Goal: Task Accomplishment & Management: Complete application form

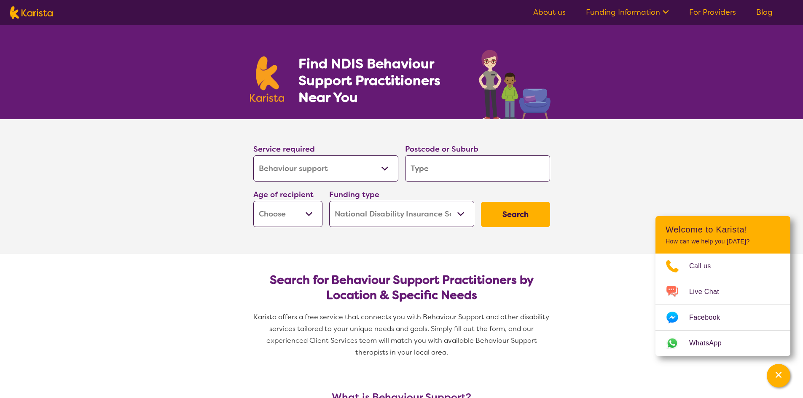
select select "Behaviour support"
select select "NDIS"
select select "Behaviour support"
select select "NDIS"
click at [430, 163] on input "search" at bounding box center [477, 169] width 145 height 26
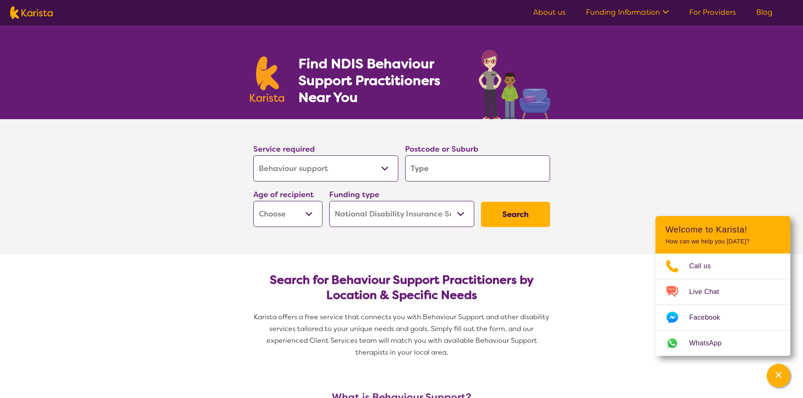
type input "6"
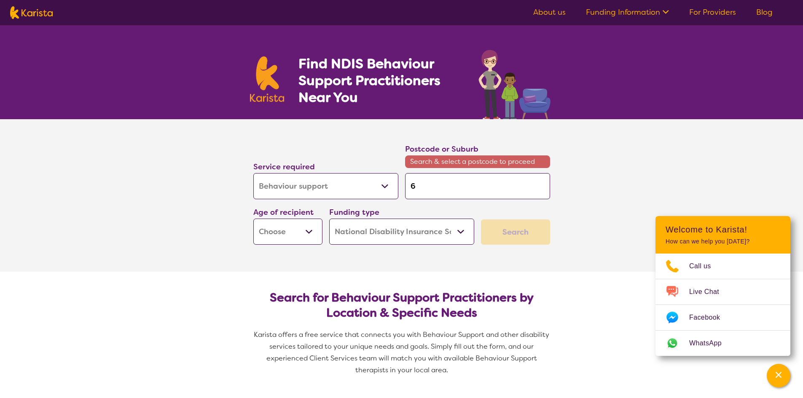
type input "60"
type input "605"
type input "6056"
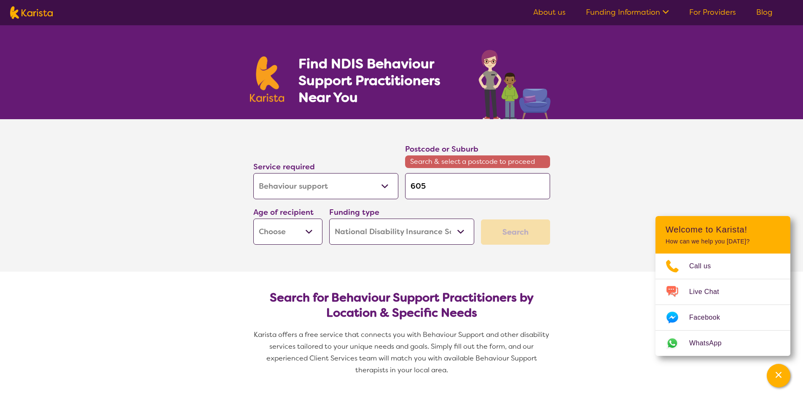
type input "6056"
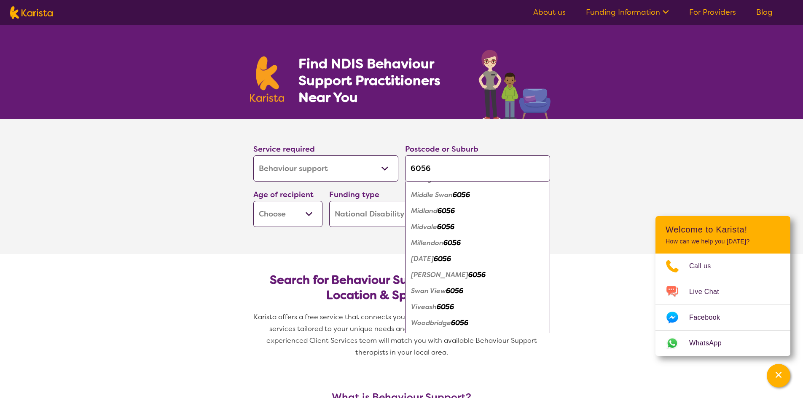
scroll to position [115, 0]
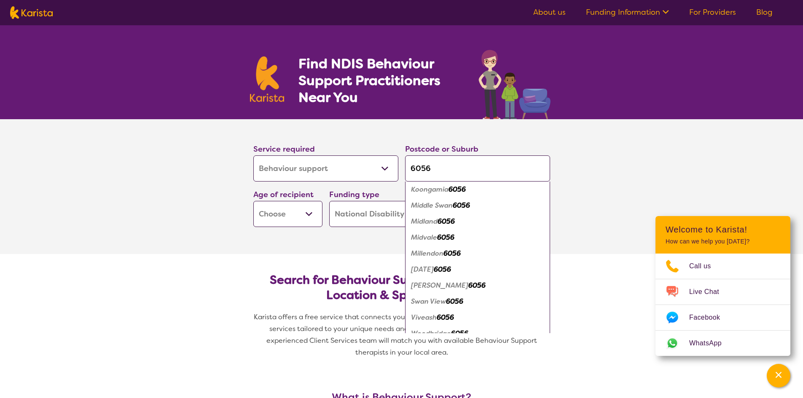
click at [438, 171] on input "6056" at bounding box center [477, 169] width 145 height 26
type input "605"
type input "60"
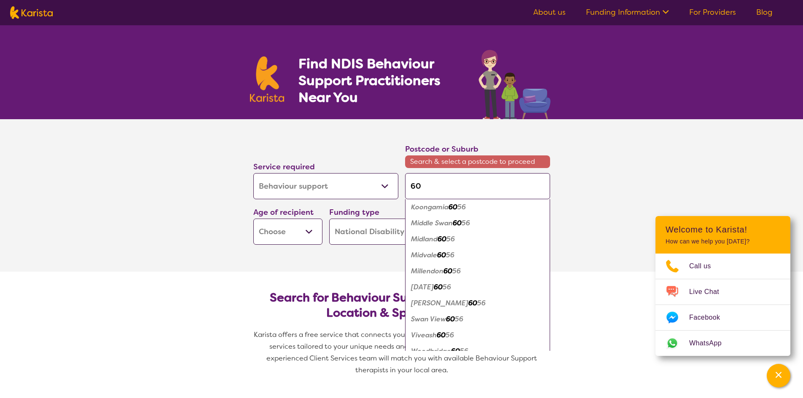
type input "605"
type input "60"
type input "606"
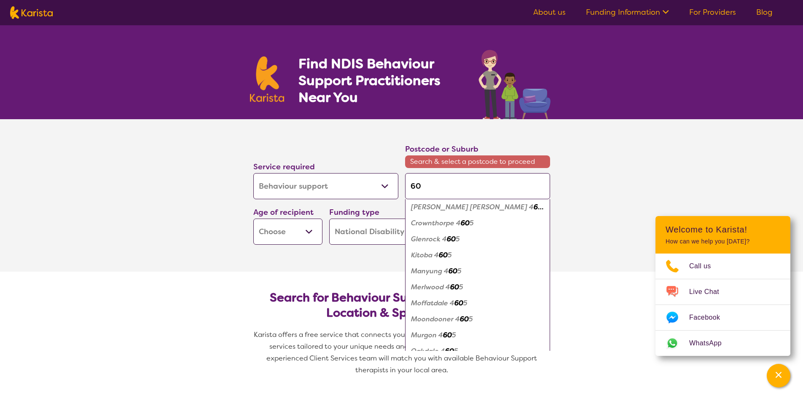
type input "606"
type input "6065"
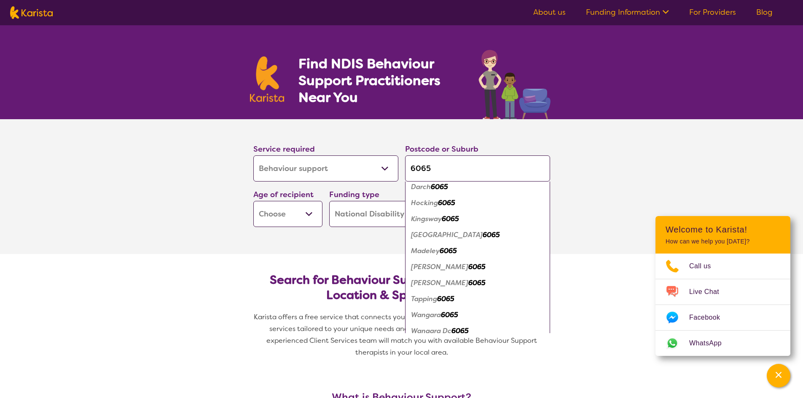
scroll to position [0, 0]
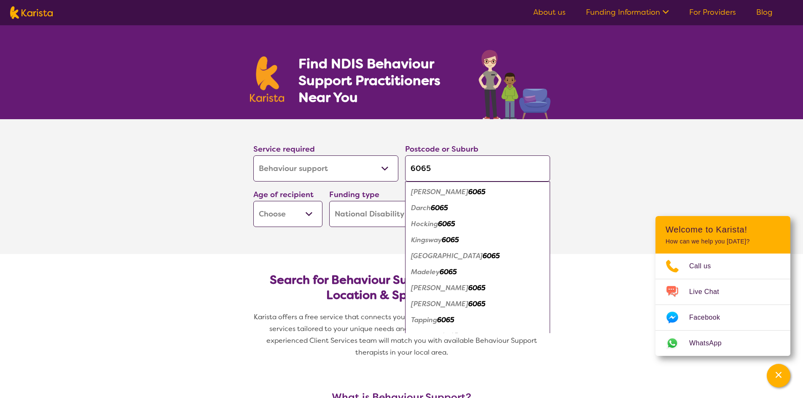
drag, startPoint x: 451, startPoint y: 173, endPoint x: 404, endPoint y: 168, distance: 47.9
click at [404, 168] on div "Postcode or Suburb 6065 [PERSON_NAME] 6065 [PERSON_NAME] [GEOGRAPHIC_DATA][PERS…" at bounding box center [478, 162] width 152 height 46
type input "f"
type input "fo"
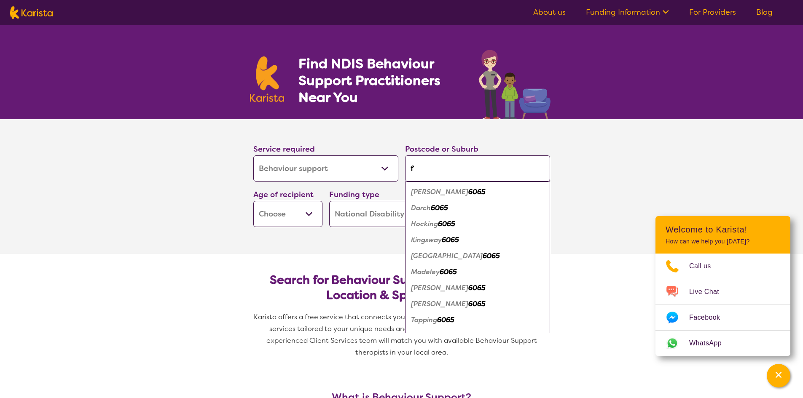
type input "fo"
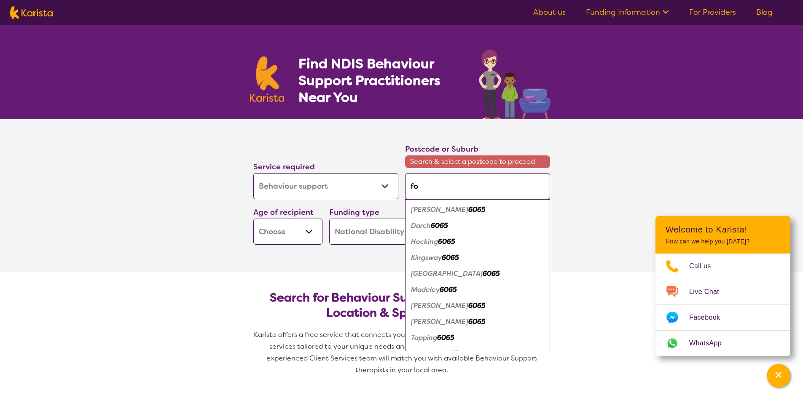
type input "for"
type input "forr"
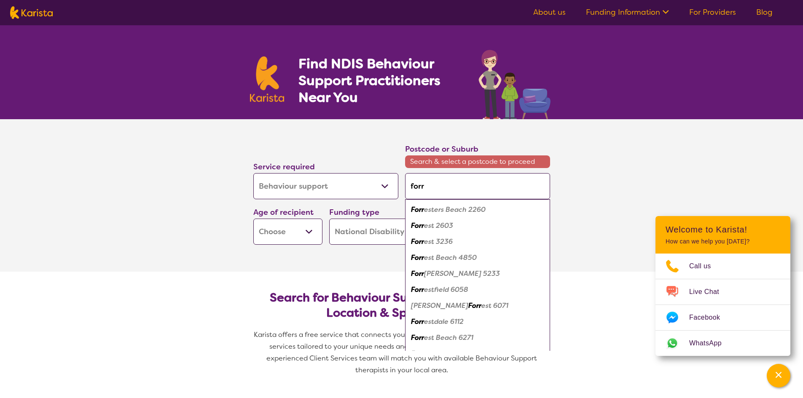
type input "forre"
type input "forres"
type input "[PERSON_NAME]"
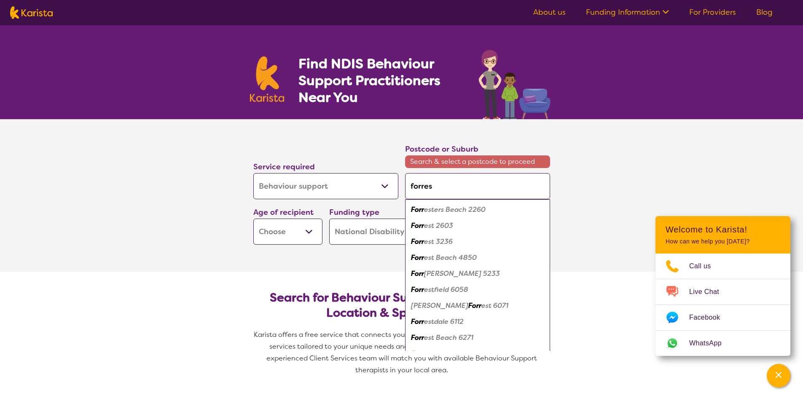
type input "[PERSON_NAME]"
type input "forrestf"
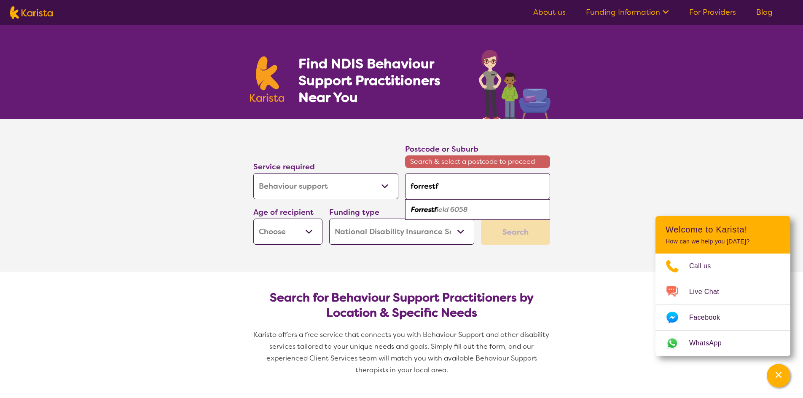
click at [470, 212] on div "Forrestf ield 6058" at bounding box center [477, 210] width 137 height 16
type input "6058"
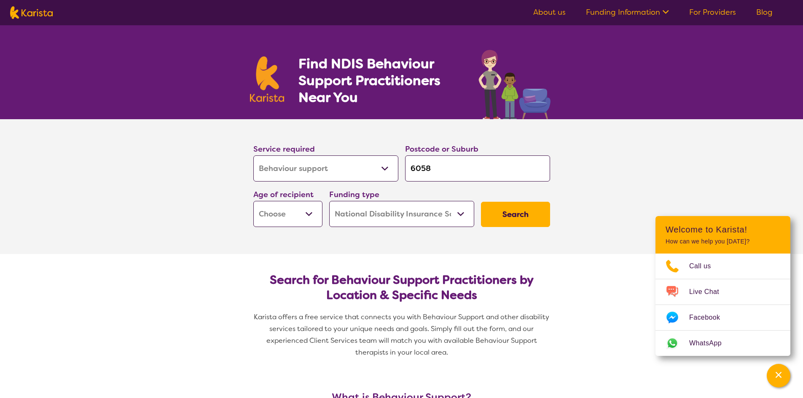
click at [274, 215] on select "Early Childhood - 0 to 9 Child - 10 to 11 Adolescent - 12 to 17 Adult - 18 to 6…" at bounding box center [287, 214] width 69 height 26
select select "AS"
click at [253, 201] on select "Early Childhood - 0 to 9 Child - 10 to 11 Adolescent - 12 to 17 Adult - 18 to 6…" at bounding box center [287, 214] width 69 height 26
select select "AS"
click at [538, 216] on button "Search" at bounding box center [515, 214] width 69 height 25
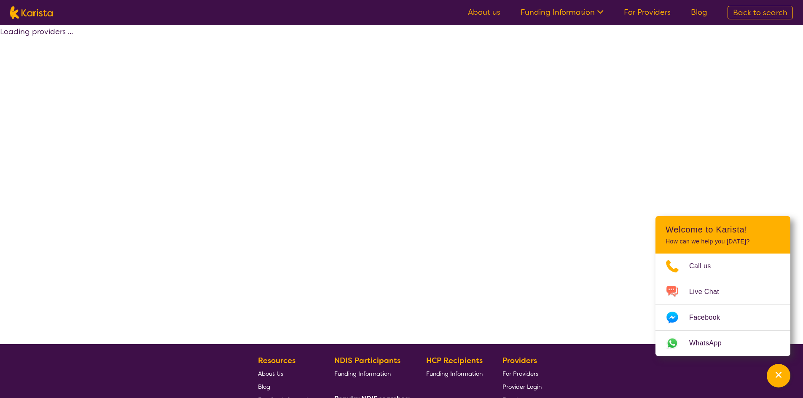
select select "by_score"
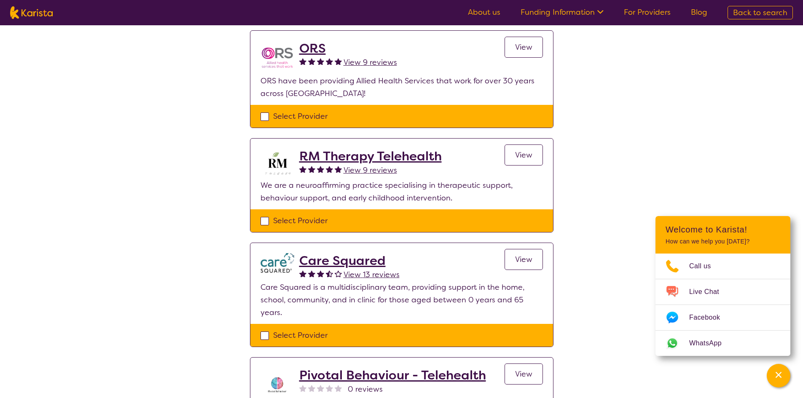
scroll to position [84, 0]
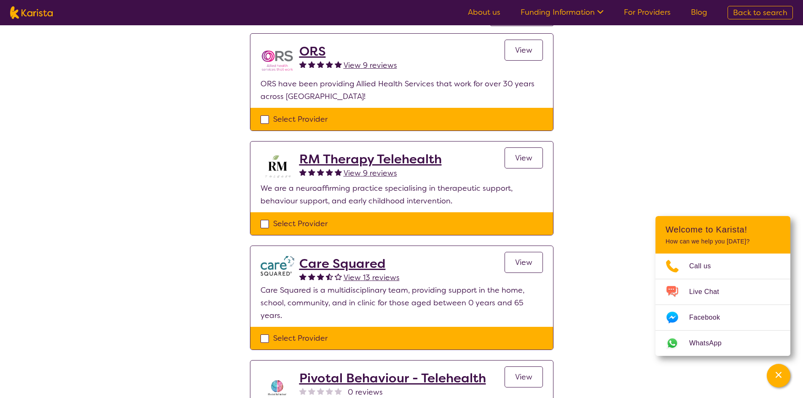
click at [353, 264] on h2 "Care Squared" at bounding box center [349, 263] width 100 height 15
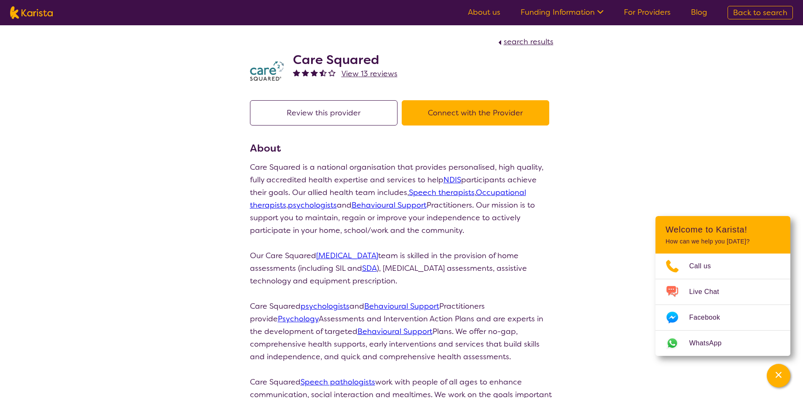
click at [471, 109] on button "Connect with the Provider" at bounding box center [476, 112] width 148 height 25
